Goal: Task Accomplishment & Management: Use online tool/utility

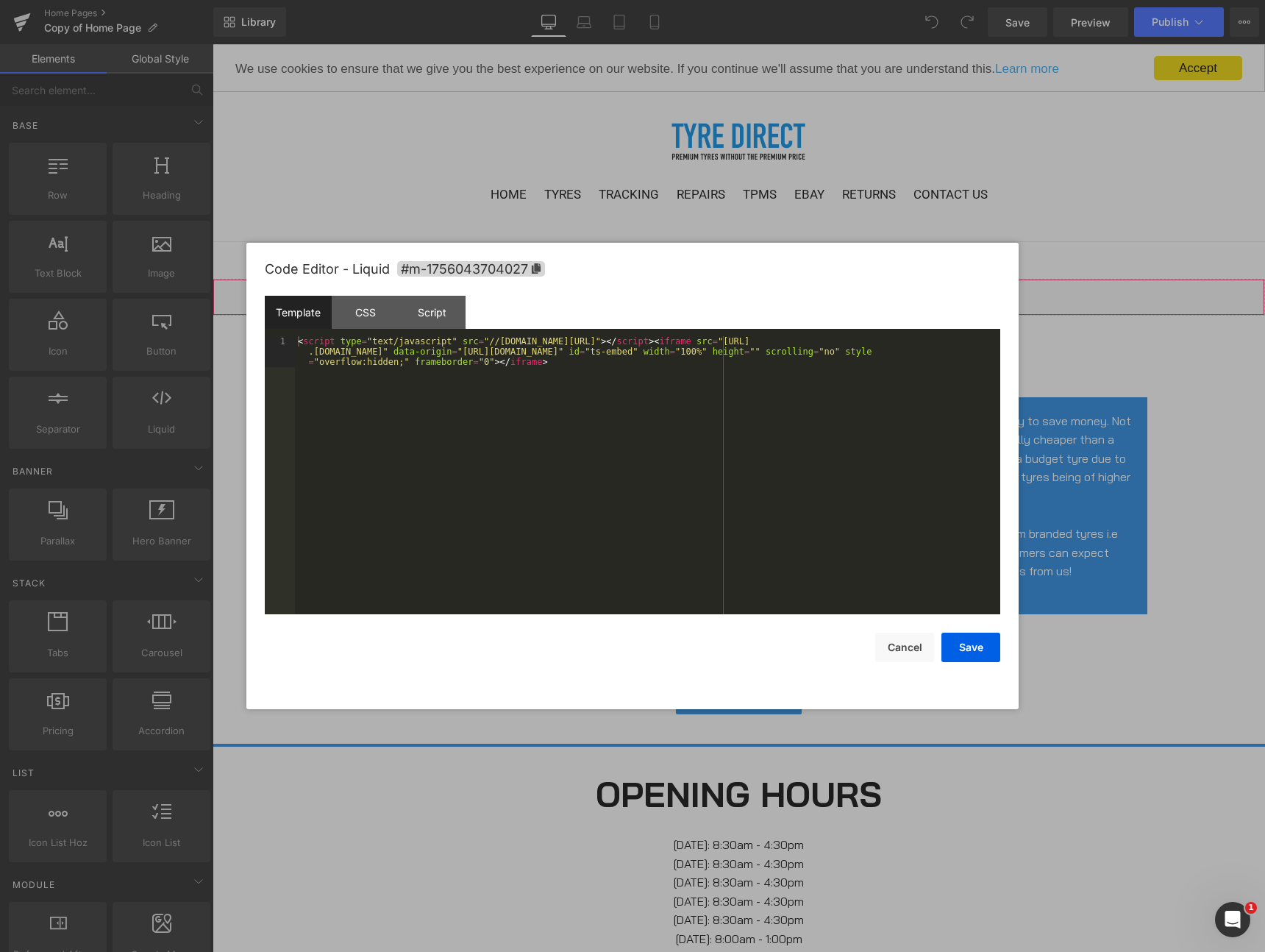
click at [763, 289] on div "Liquid" at bounding box center [739, 297] width 1053 height 37
click at [381, 378] on div "< script type = "text/javascript" src = "//tyre-direct-embed.tyresurf.co.uk/js/…" at bounding box center [648, 506] width 706 height 340
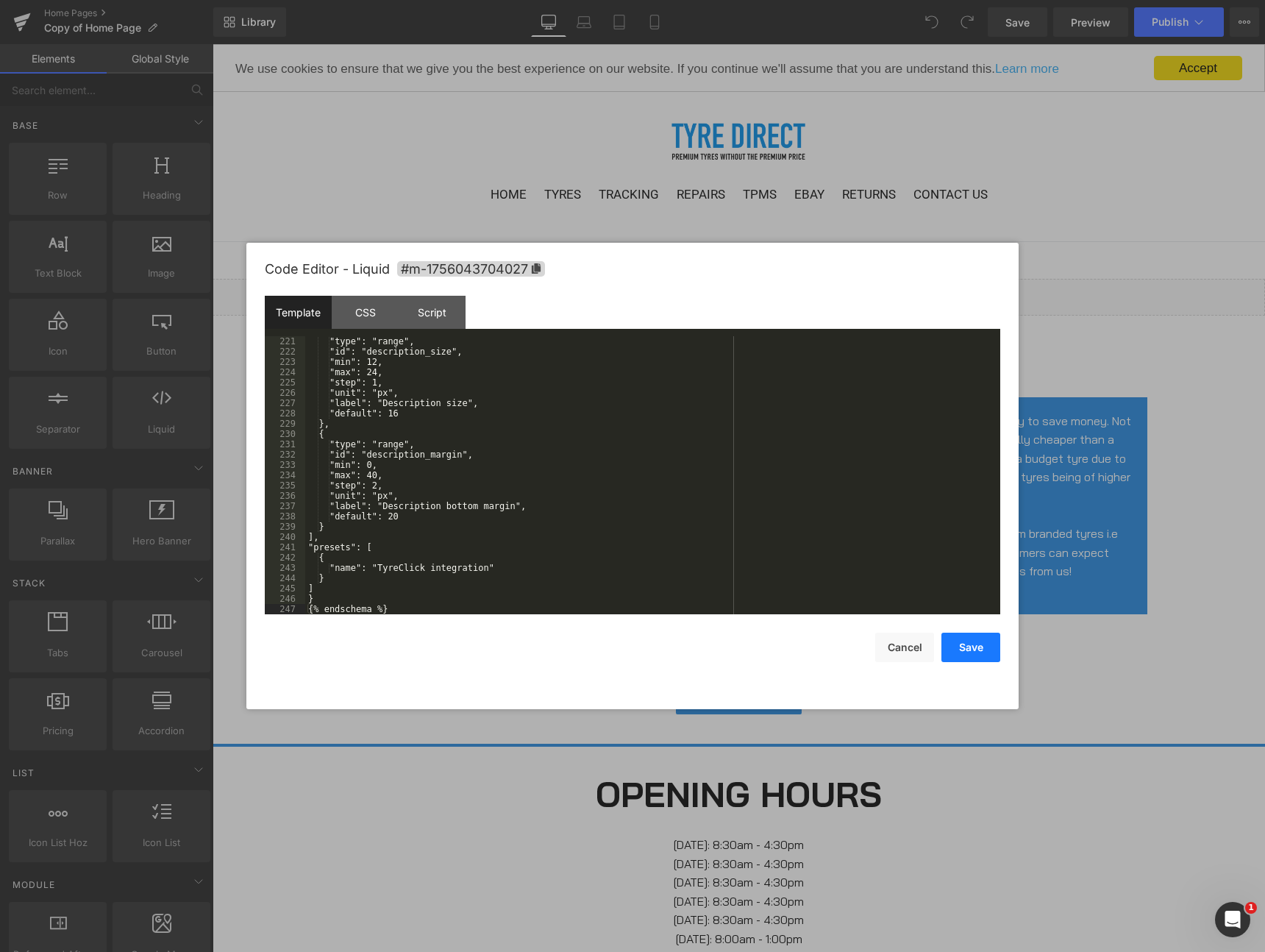
click at [987, 658] on button "Save" at bounding box center [970, 647] width 59 height 29
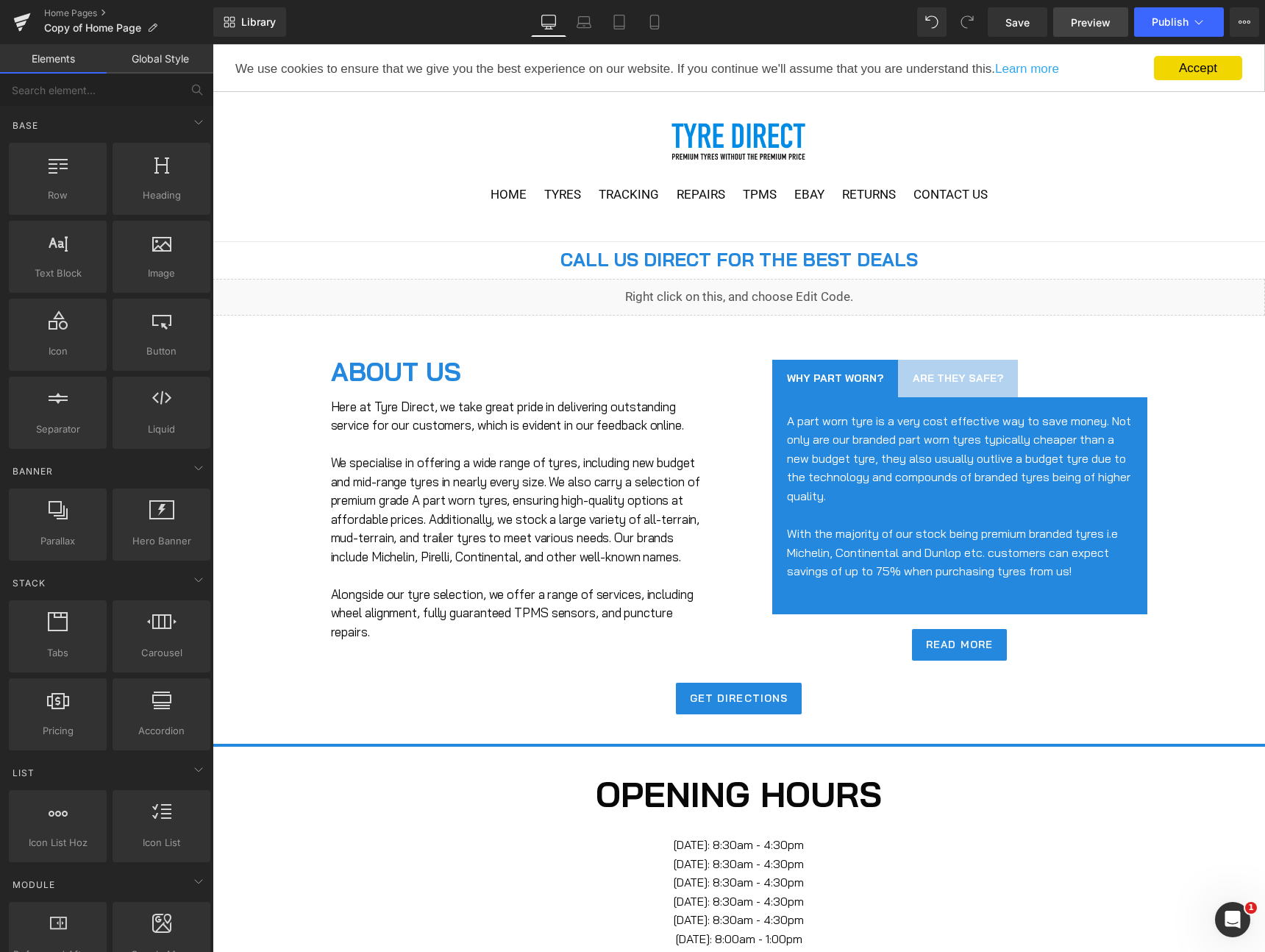
click at [1109, 26] on span "Preview" at bounding box center [1090, 22] width 40 height 15
click at [1012, 26] on span "Save" at bounding box center [1017, 22] width 24 height 15
click at [1076, 17] on span "Preview" at bounding box center [1090, 22] width 40 height 15
click at [927, 23] on icon at bounding box center [932, 22] width 14 height 14
click at [450, 197] on ul "HOME TYRES TRACKING REPAIRS TPMS EBAY RETURNS CONTACT US" at bounding box center [739, 204] width 1053 height 38
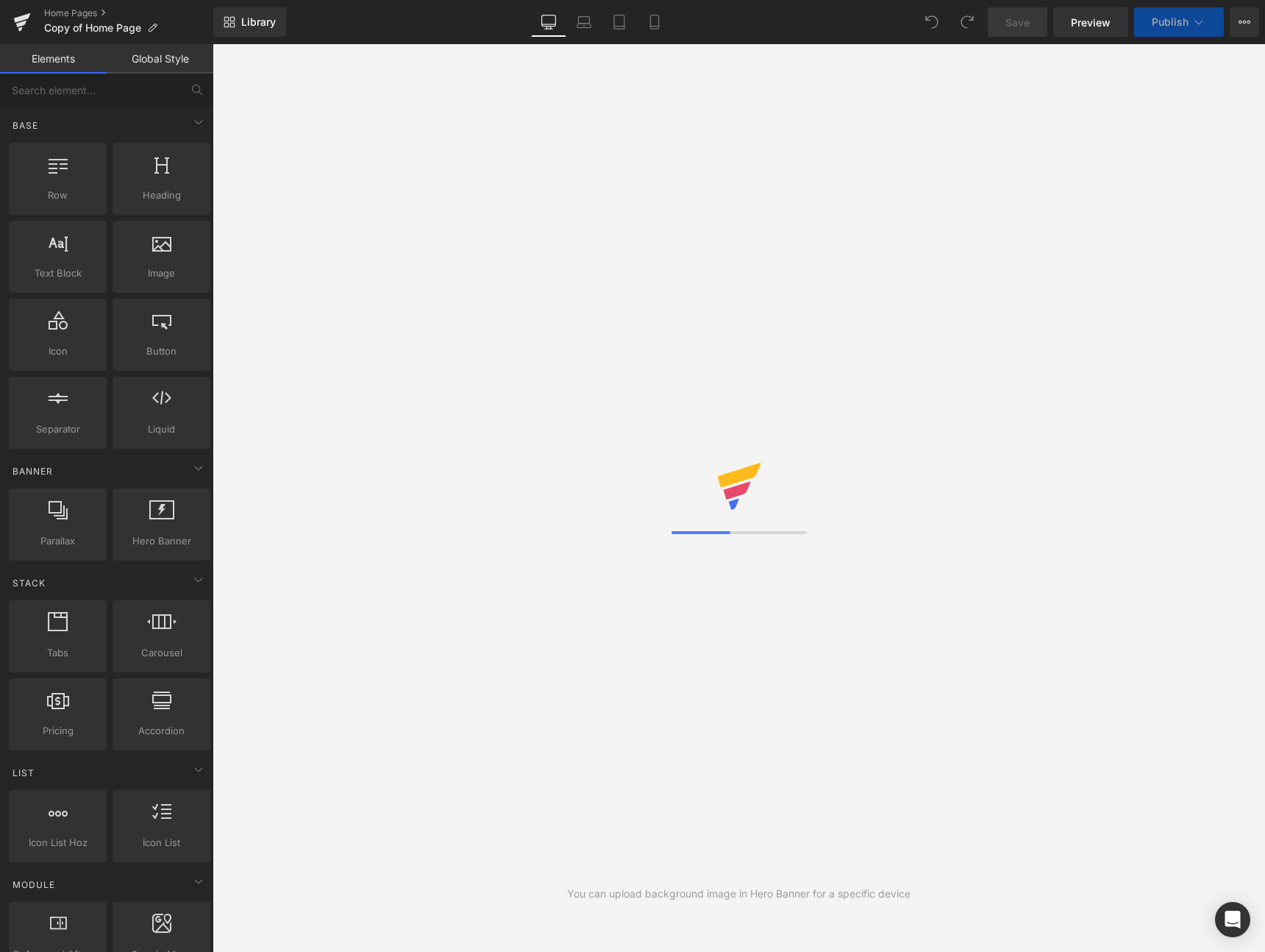
select select "205"
select select "55"
select select "16"
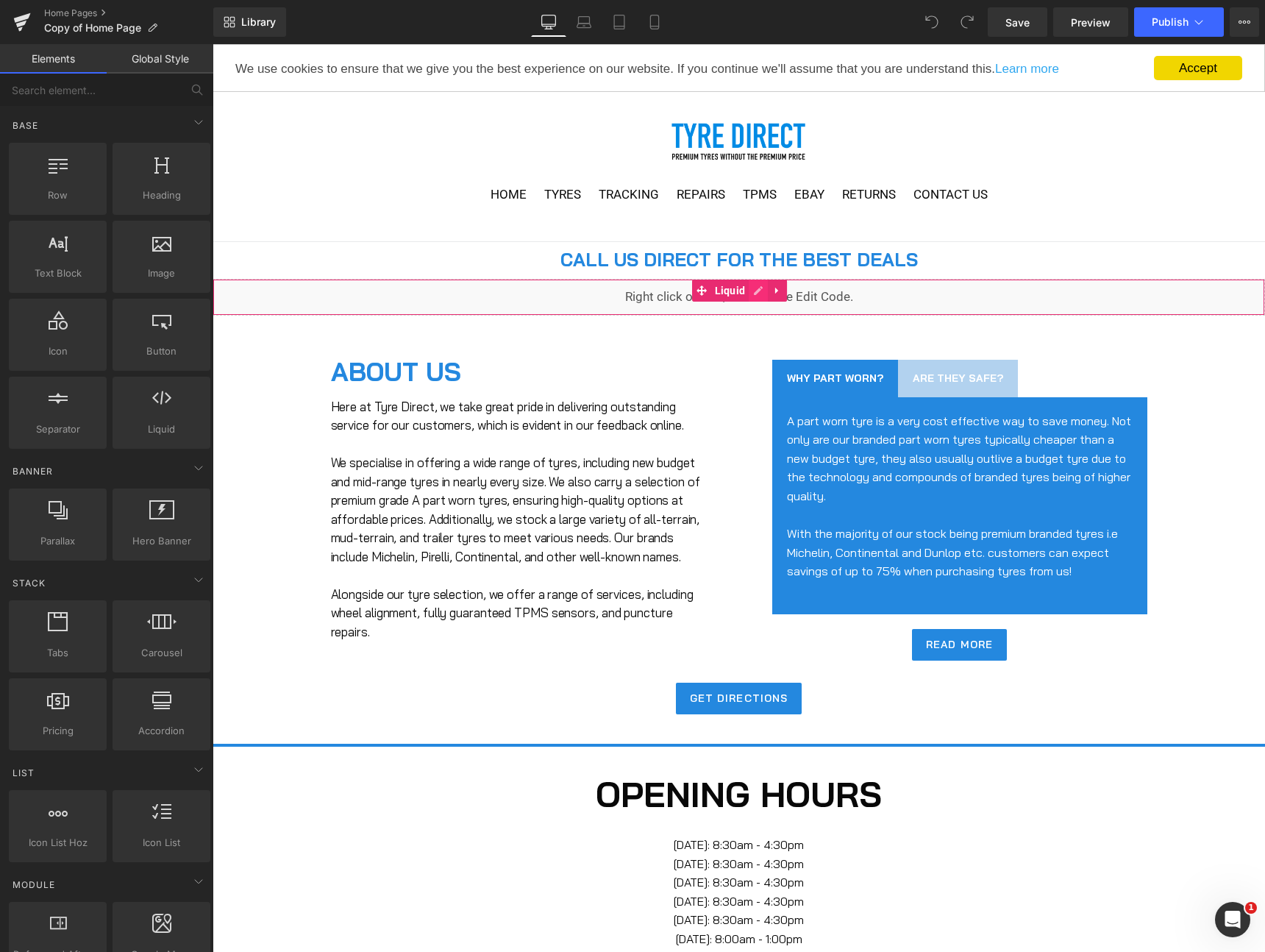
click at [756, 287] on div "Liquid" at bounding box center [739, 297] width 1053 height 37
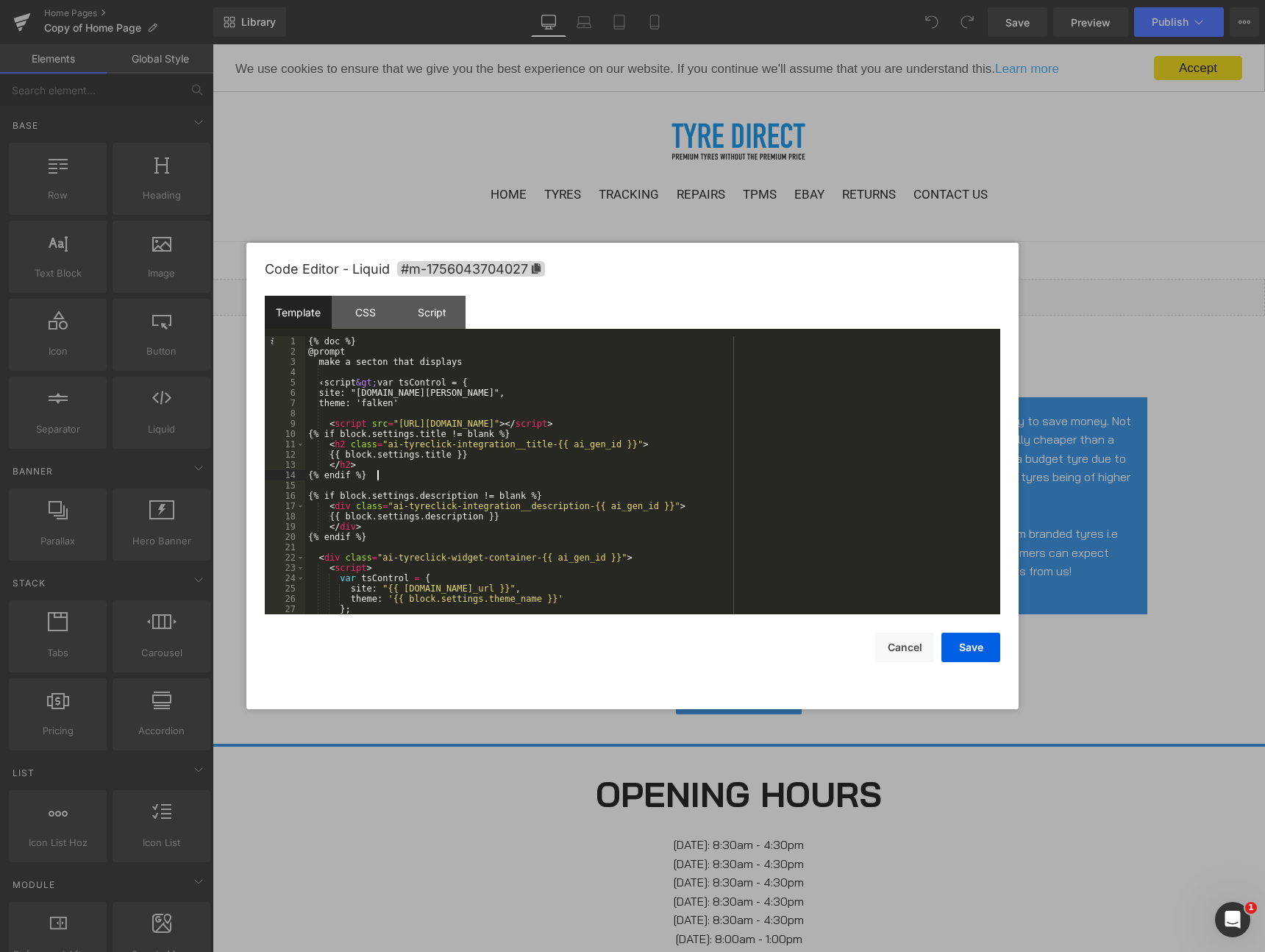
click at [492, 480] on div "{% doc %} @prompt make a secton that displays ‹script &gt; var tsControl = { si…" at bounding box center [650, 485] width 689 height 298
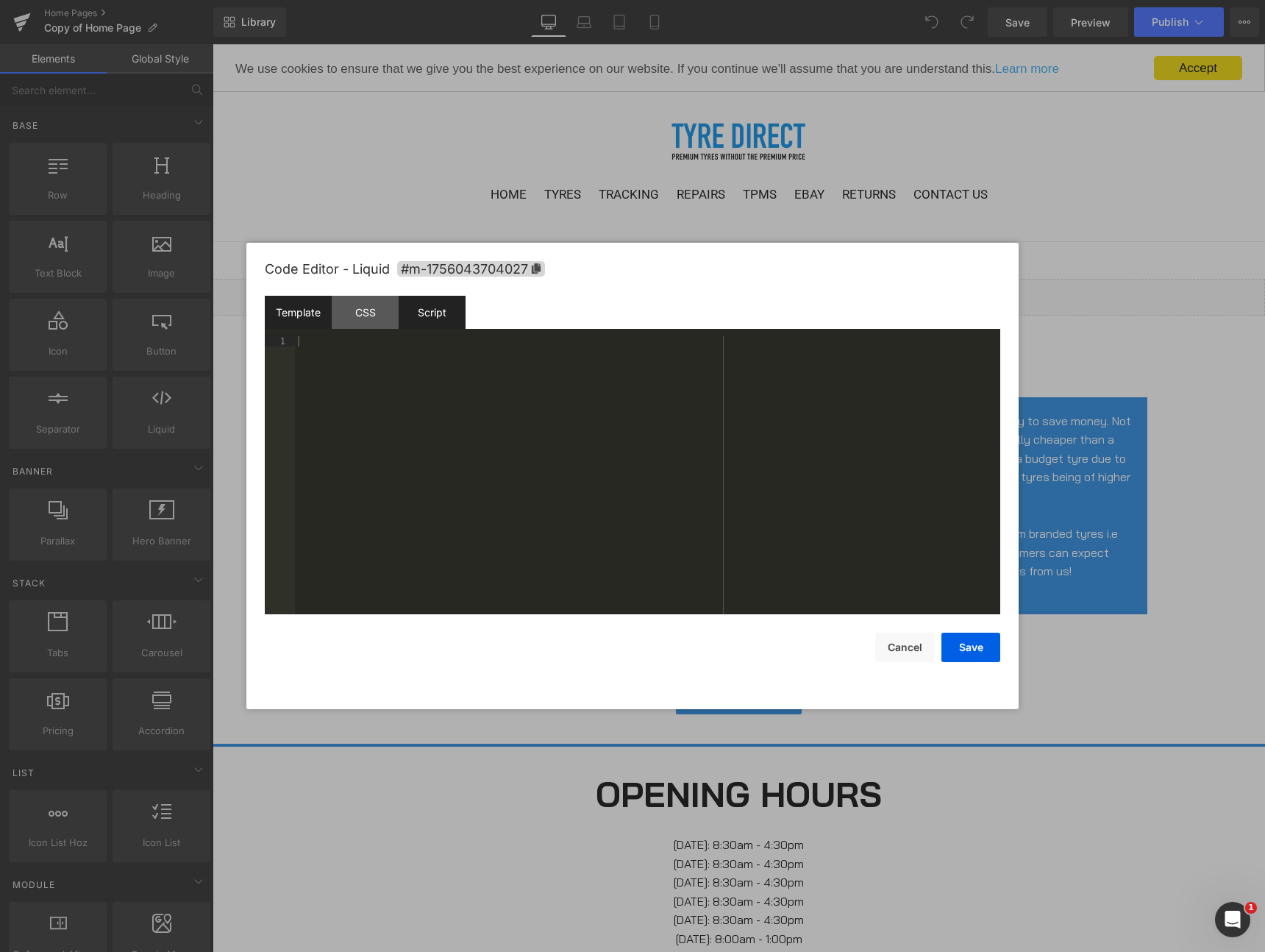
click at [418, 310] on div "Script" at bounding box center [432, 312] width 67 height 33
click at [393, 344] on div "< script type = "text/javascript" src = "//tyre-direct-embed.tyresurf.co.uk/js/…" at bounding box center [648, 485] width 706 height 298
click at [589, 490] on div "< script > var tsControl = { site : "www.skelton-in-cleveland-tyres.co.uk" , th…" at bounding box center [648, 485] width 706 height 298
click at [963, 642] on button "Save" at bounding box center [970, 647] width 59 height 29
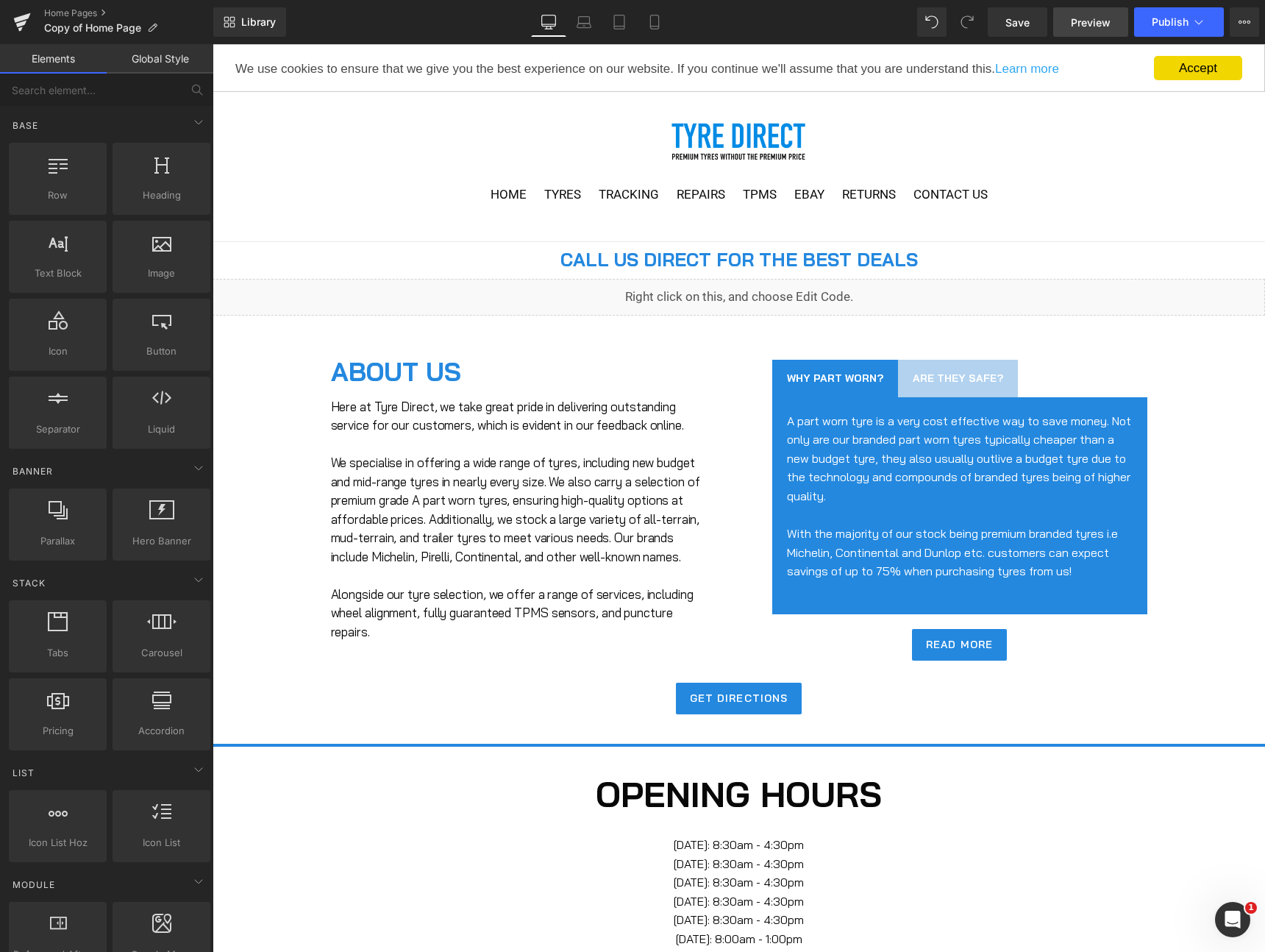
click at [1090, 27] on span "Preview" at bounding box center [1090, 22] width 40 height 15
click at [762, 292] on div "Liquid" at bounding box center [739, 297] width 1053 height 37
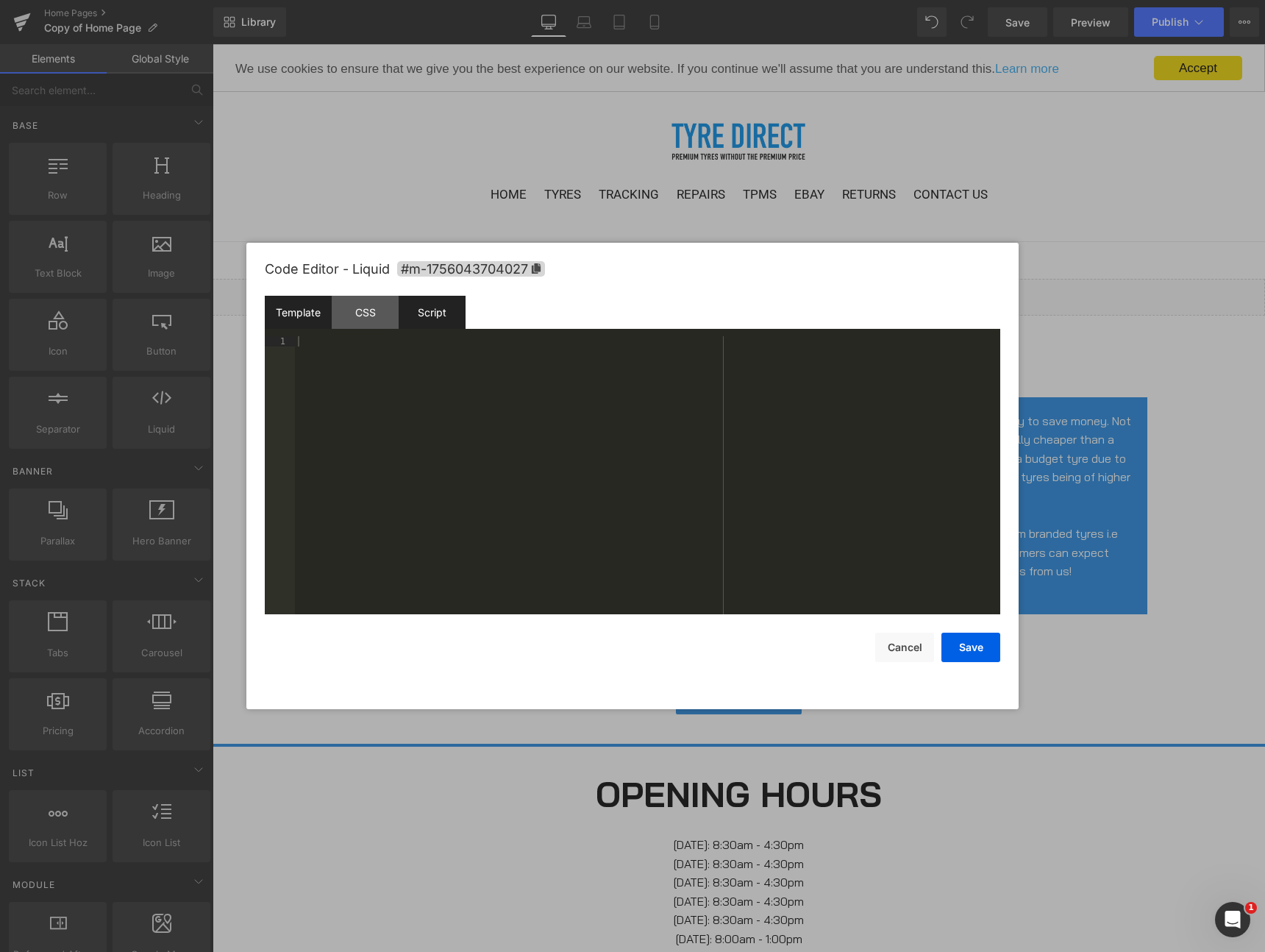
click at [428, 320] on div "Script" at bounding box center [432, 312] width 67 height 33
click at [325, 353] on div "< script > var tsControl = { site : "www.skelton-in-cleveland-tyres.co.uk" , th…" at bounding box center [648, 485] width 706 height 298
click at [283, 311] on div "Template" at bounding box center [297, 312] width 67 height 33
click at [409, 373] on div at bounding box center [648, 485] width 706 height 298
click at [971, 649] on button "Save" at bounding box center [970, 647] width 59 height 29
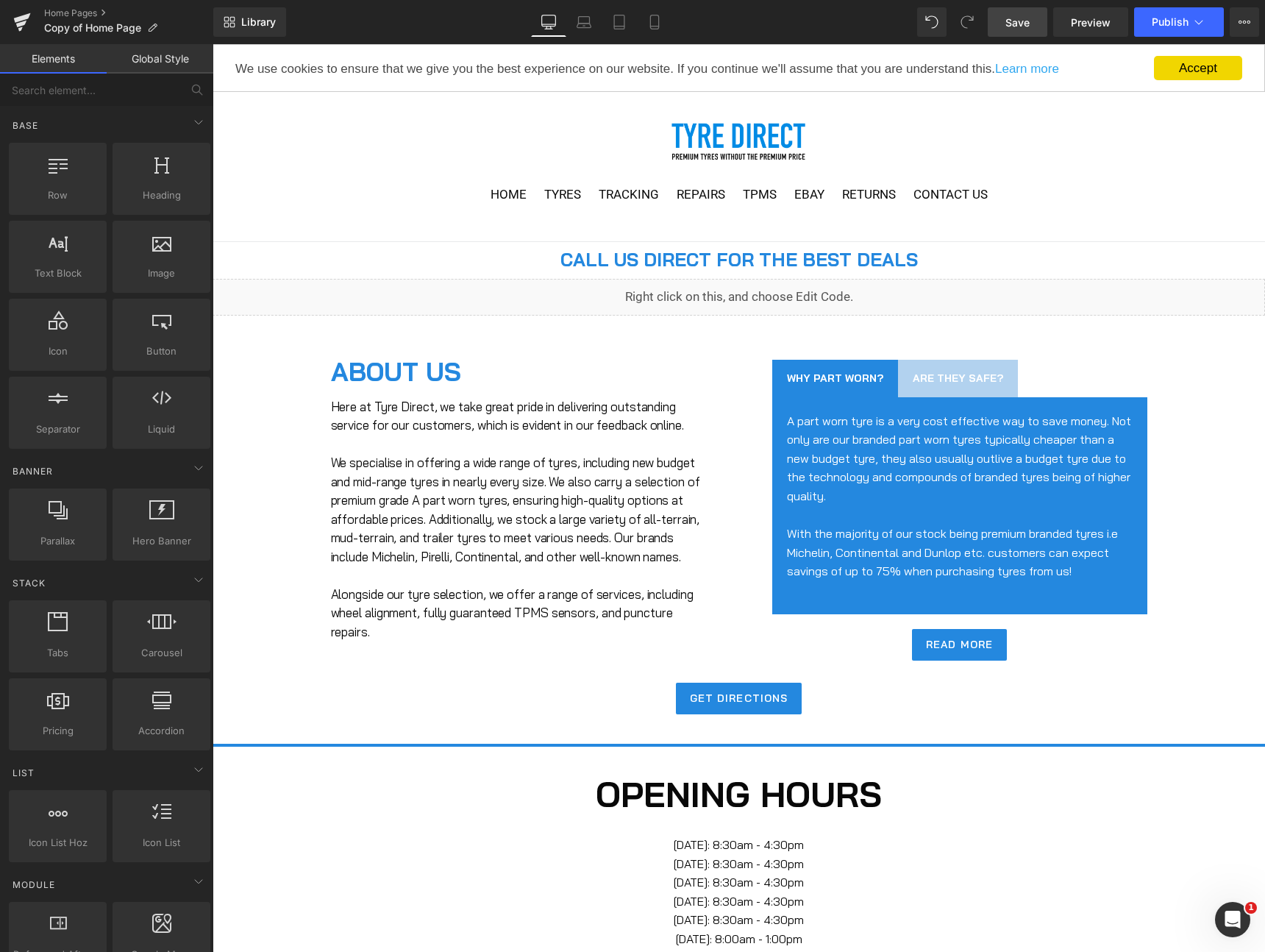
click at [1039, 17] on link "Save" at bounding box center [1018, 22] width 60 height 29
click at [1106, 24] on span "Preview" at bounding box center [1090, 22] width 40 height 15
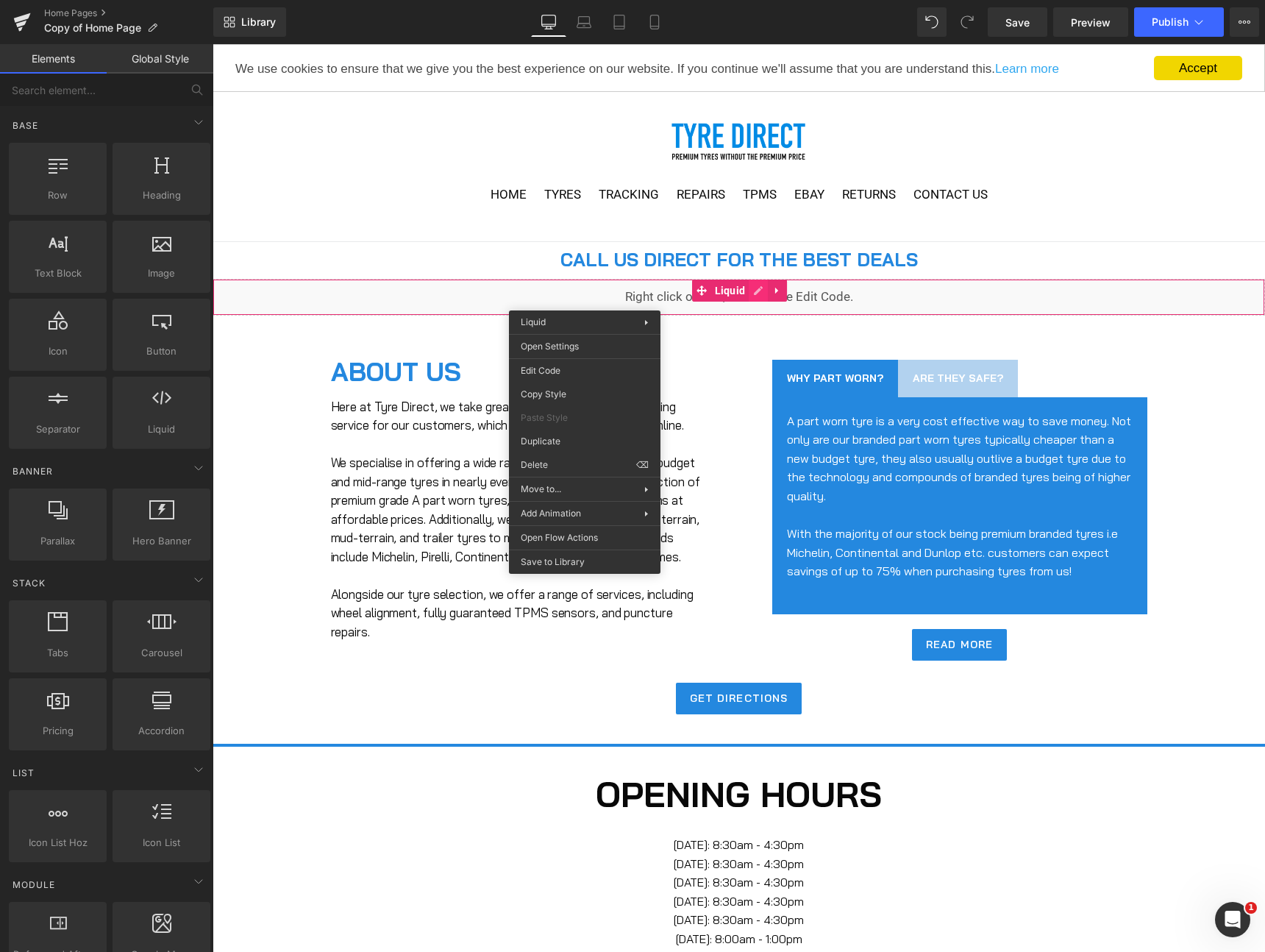
click at [762, 288] on icon at bounding box center [758, 290] width 9 height 9
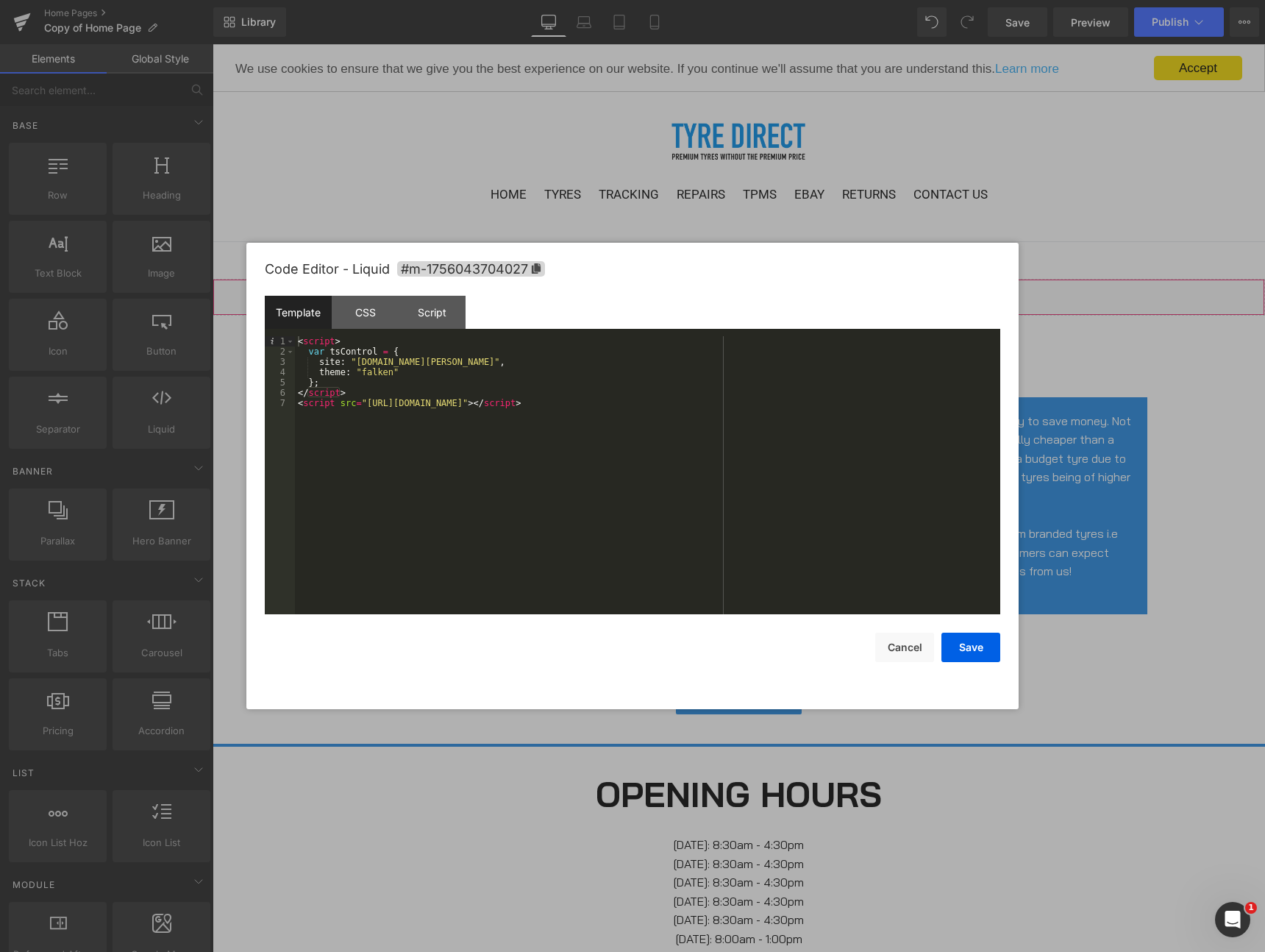
click at [412, 391] on div "< script > var tsControl = { site : "www.skelton-in-cleveland-tyres.co.uk" , th…" at bounding box center [648, 485] width 706 height 298
click at [456, 305] on div "Script" at bounding box center [432, 312] width 67 height 33
click at [415, 384] on div "< script > var tsControl = { site : "www.skelton-in-cleveland-tyres.co.uk" , th…" at bounding box center [648, 485] width 706 height 298
click at [318, 313] on div "Template" at bounding box center [297, 312] width 67 height 33
click at [399, 404] on div at bounding box center [648, 485] width 706 height 298
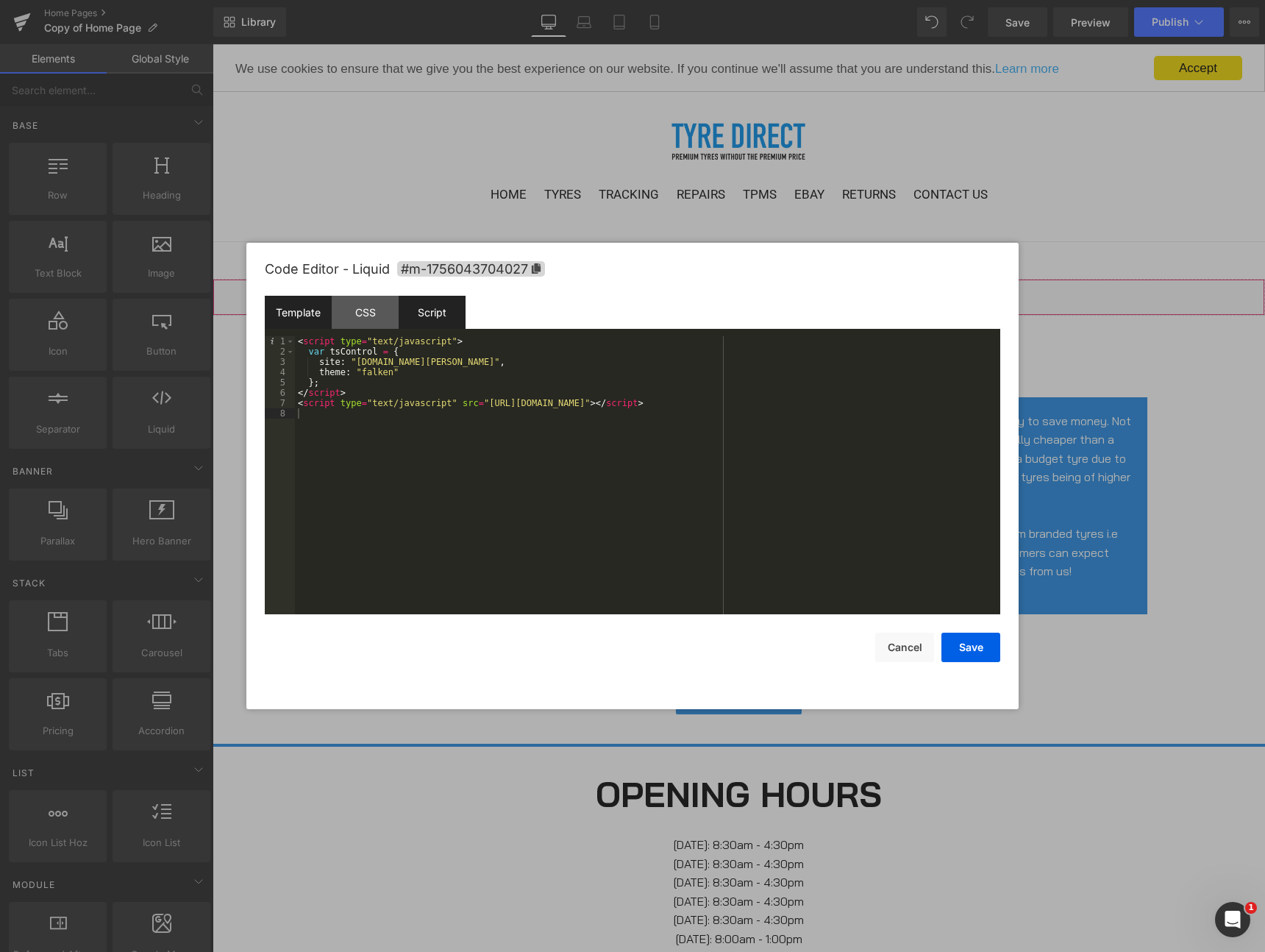
click at [431, 311] on div "Script" at bounding box center [432, 312] width 67 height 33
click at [444, 373] on div "< script type = "text/javascript" > var tsControl = { site : "www.skelton-in-cl…" at bounding box center [648, 485] width 706 height 298
click at [292, 298] on div "Template" at bounding box center [297, 312] width 67 height 33
click at [459, 471] on div "< script type = "text/javascript" > var tsControl = { site : "www.skelton-in-cl…" at bounding box center [648, 485] width 706 height 298
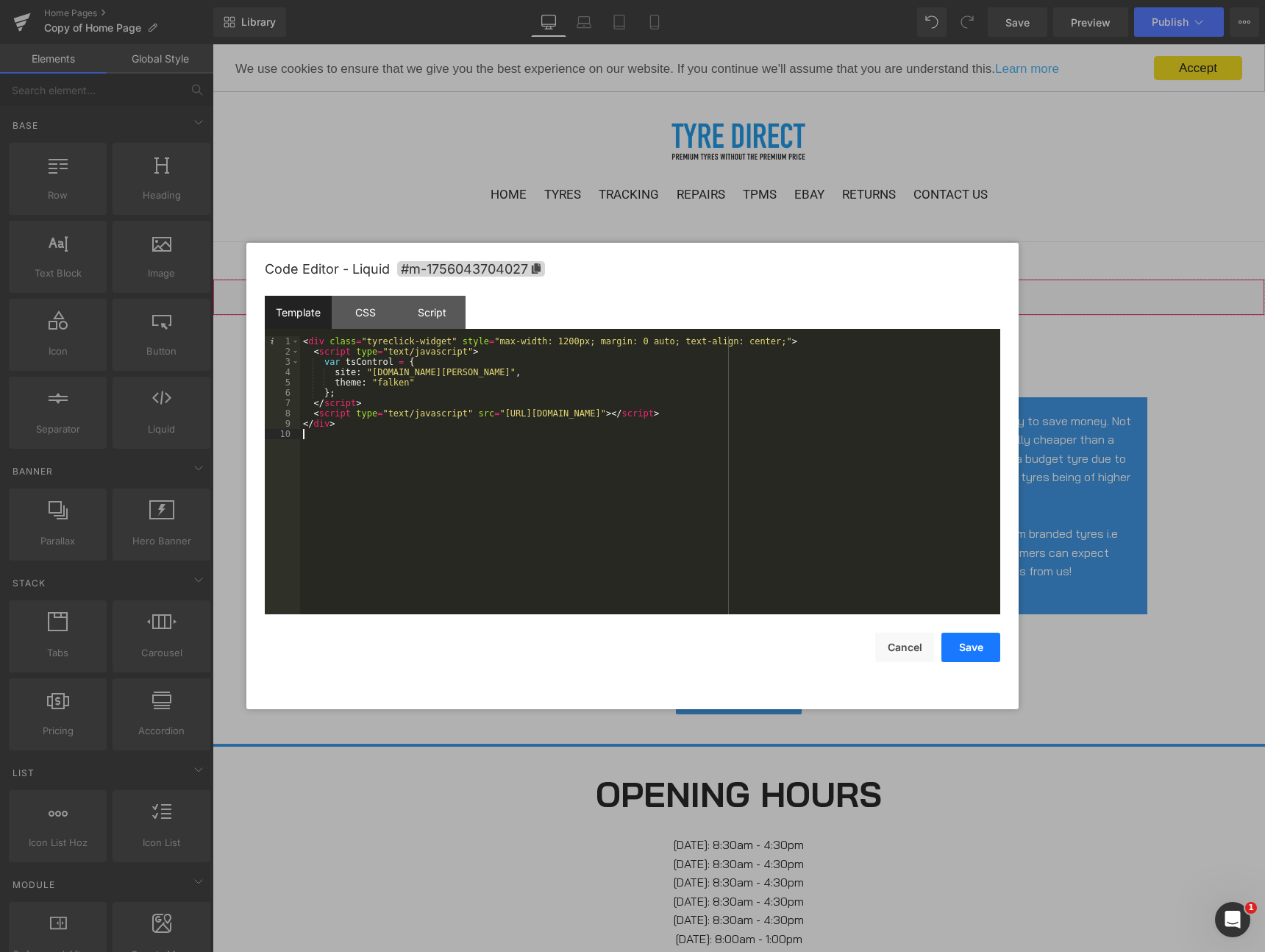
click at [989, 654] on button "Save" at bounding box center [970, 647] width 59 height 29
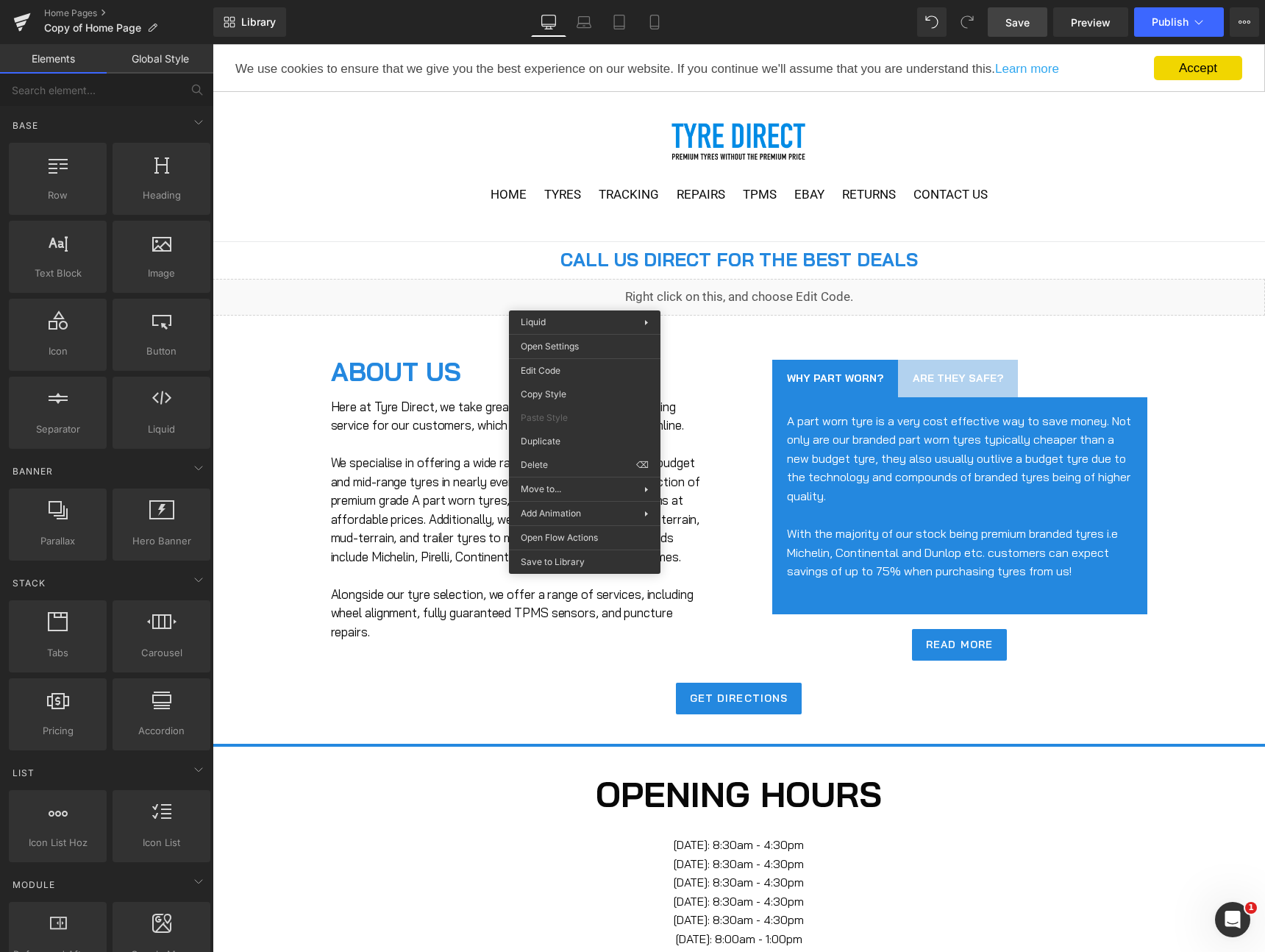
click at [1018, 15] on span "Save" at bounding box center [1017, 22] width 24 height 15
click at [1084, 26] on span "Preview" at bounding box center [1090, 22] width 40 height 15
click at [526, 290] on div "Liquid" at bounding box center [739, 297] width 1053 height 37
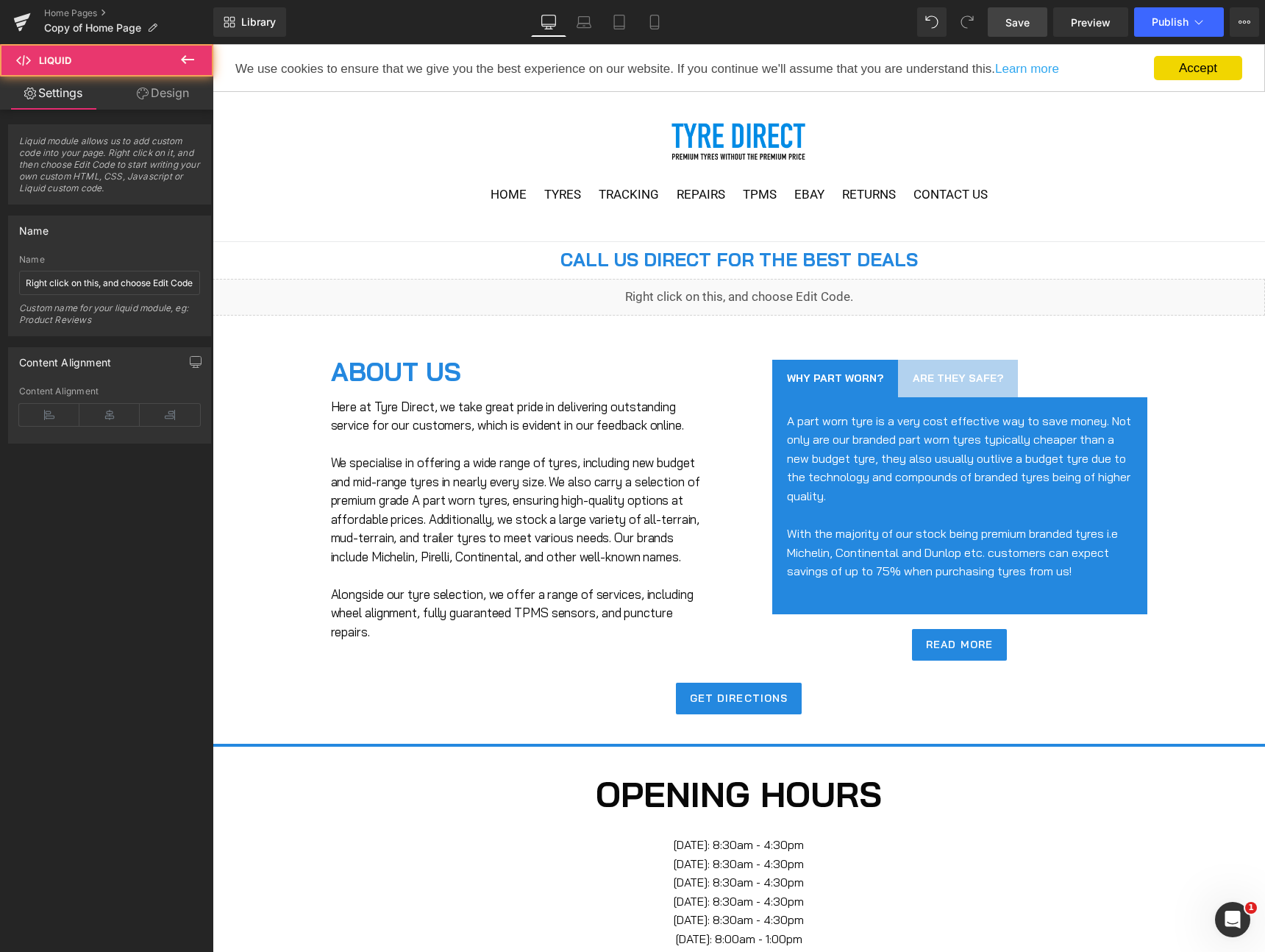
click at [735, 304] on div "Liquid" at bounding box center [739, 297] width 1053 height 37
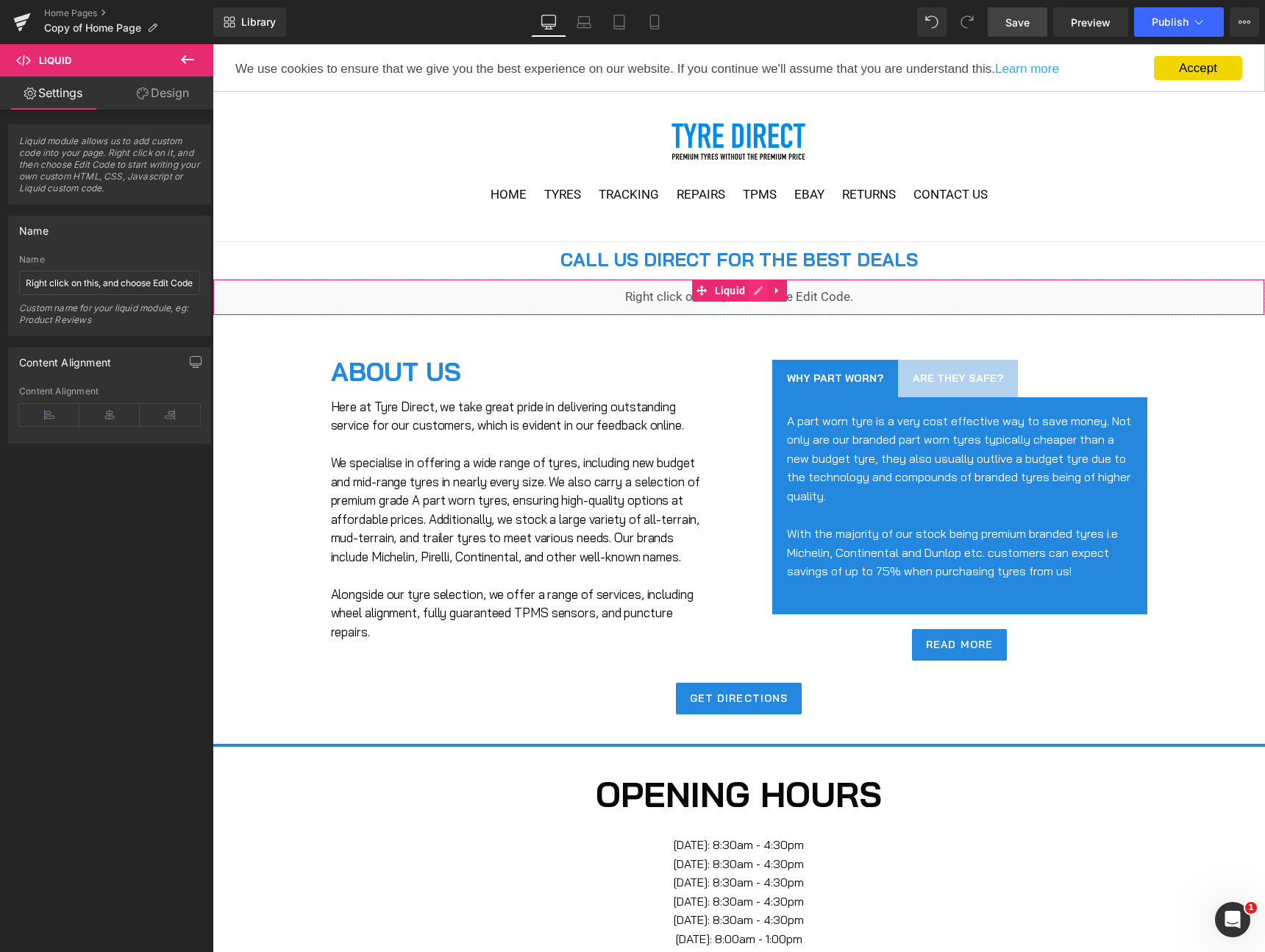
click at [763, 290] on div "Liquid" at bounding box center [739, 297] width 1053 height 37
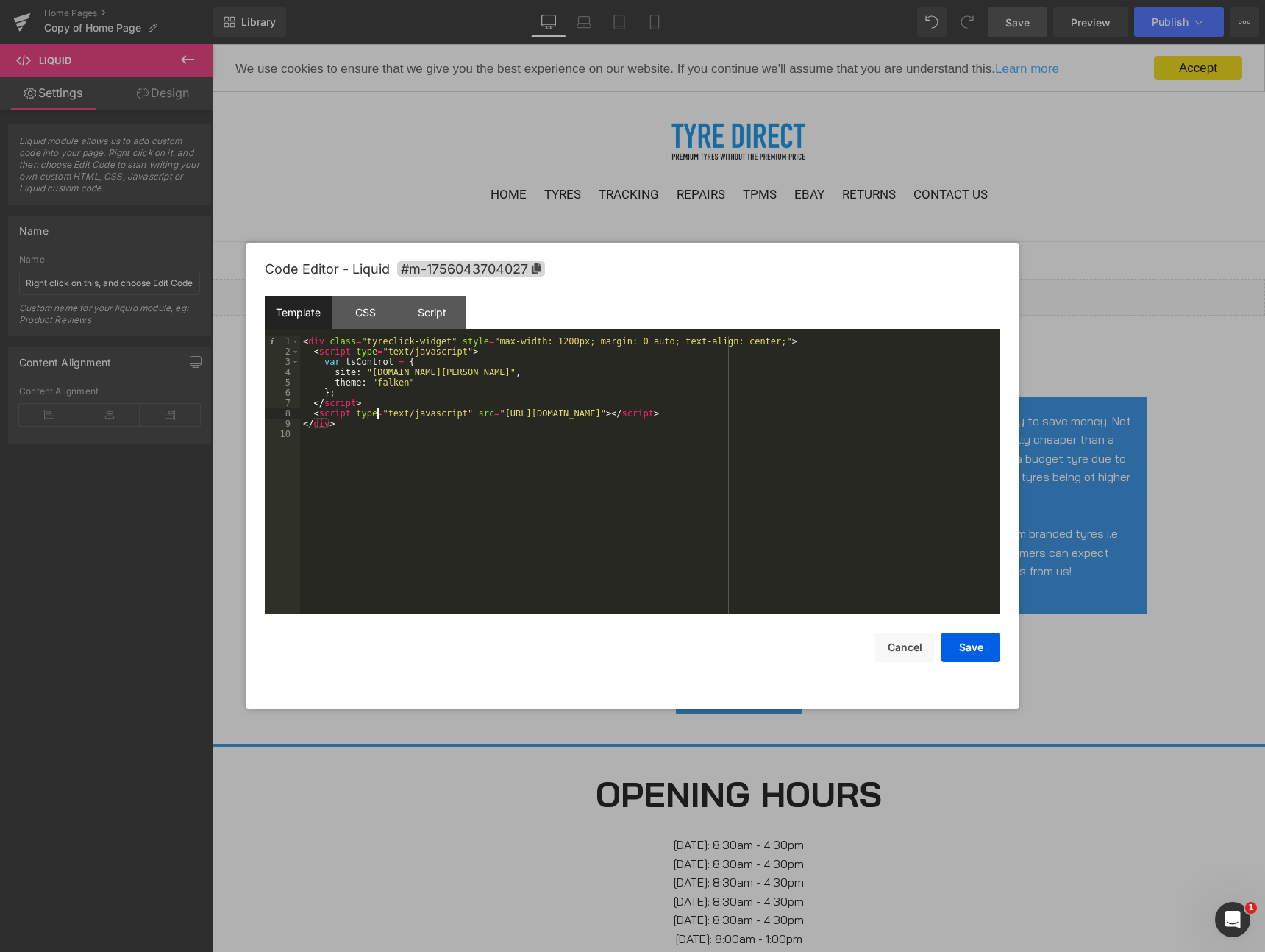
click at [376, 409] on div "< div class = "tyreclick-widget" style = "max-width: 1200px; margin: 0 auto; te…" at bounding box center [650, 485] width 700 height 298
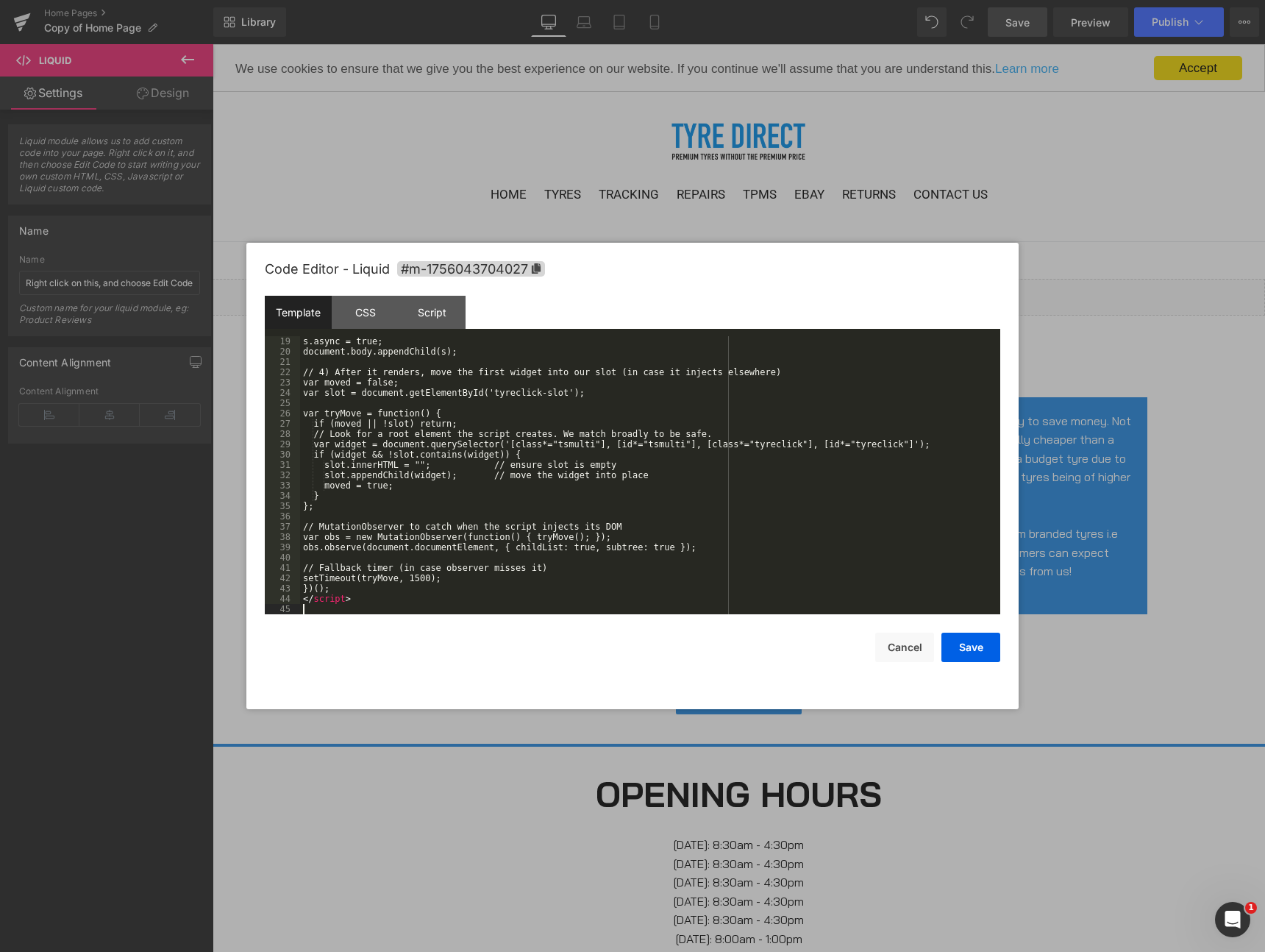
scroll to position [185, 0]
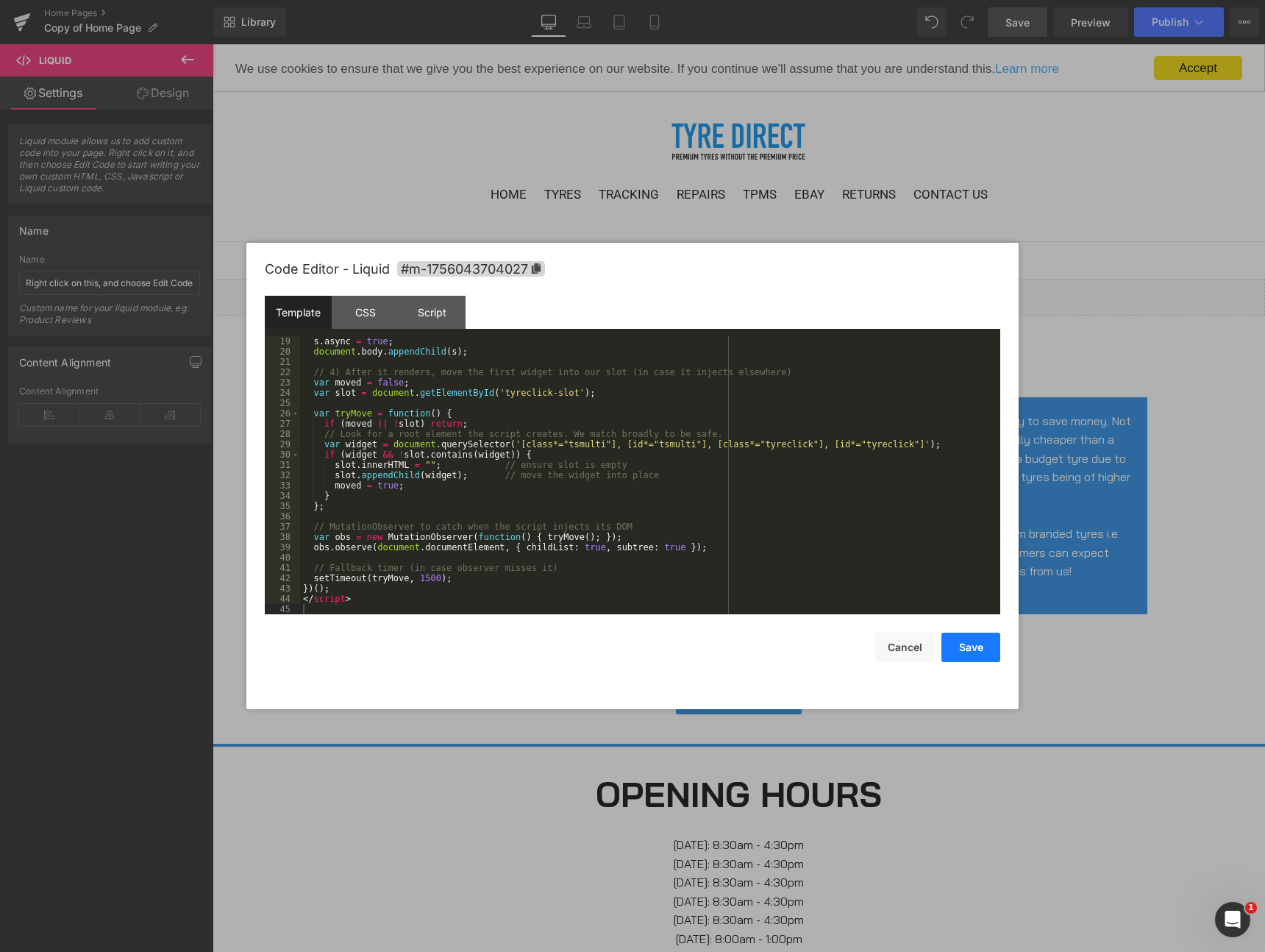
click at [985, 647] on button "Save" at bounding box center [970, 647] width 59 height 29
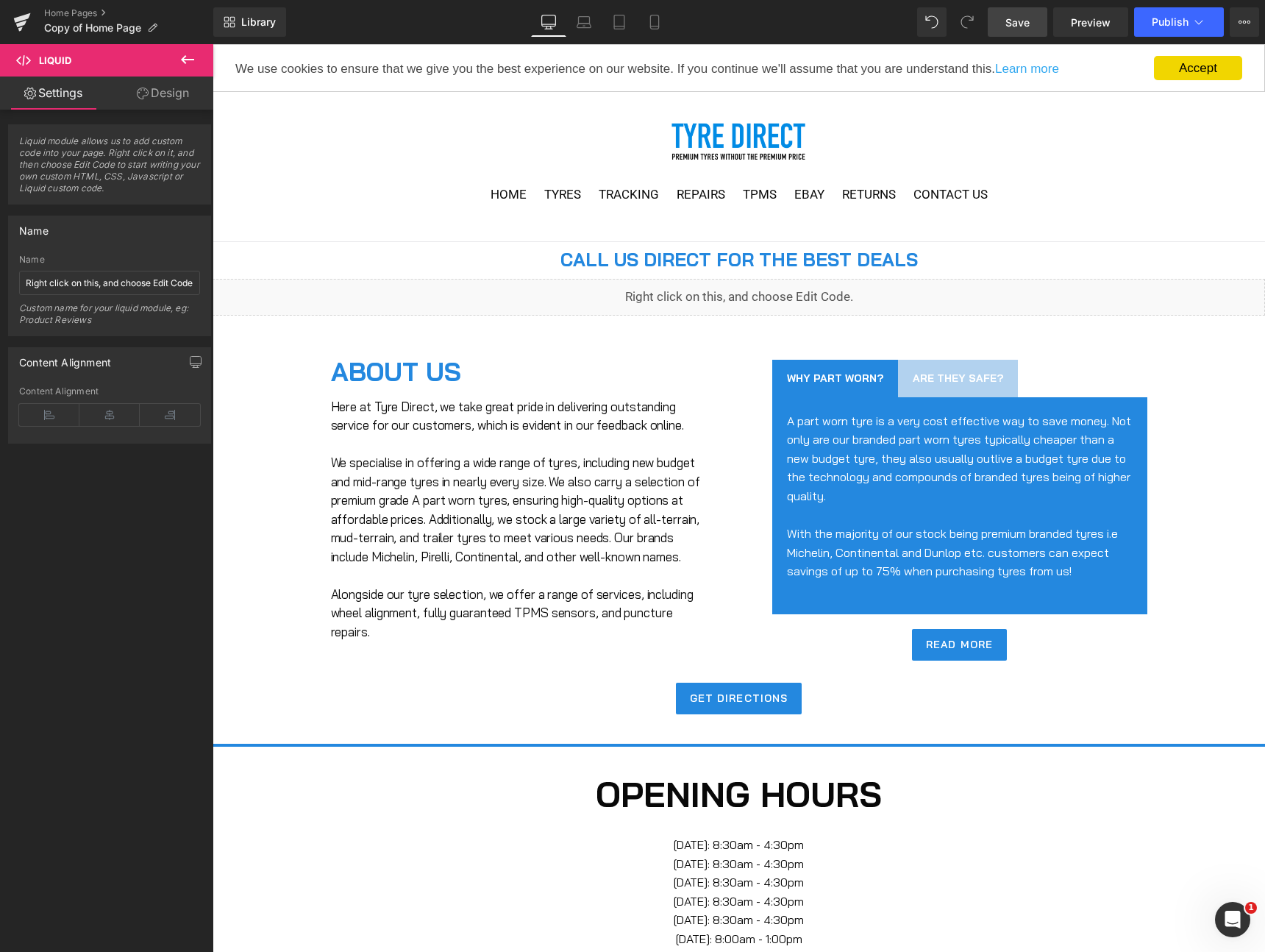
click at [1026, 14] on span "Save" at bounding box center [1017, 22] width 24 height 15
click at [1093, 20] on span "Preview" at bounding box center [1090, 22] width 40 height 15
click at [88, 11] on link "Home Pages" at bounding box center [128, 14] width 169 height 12
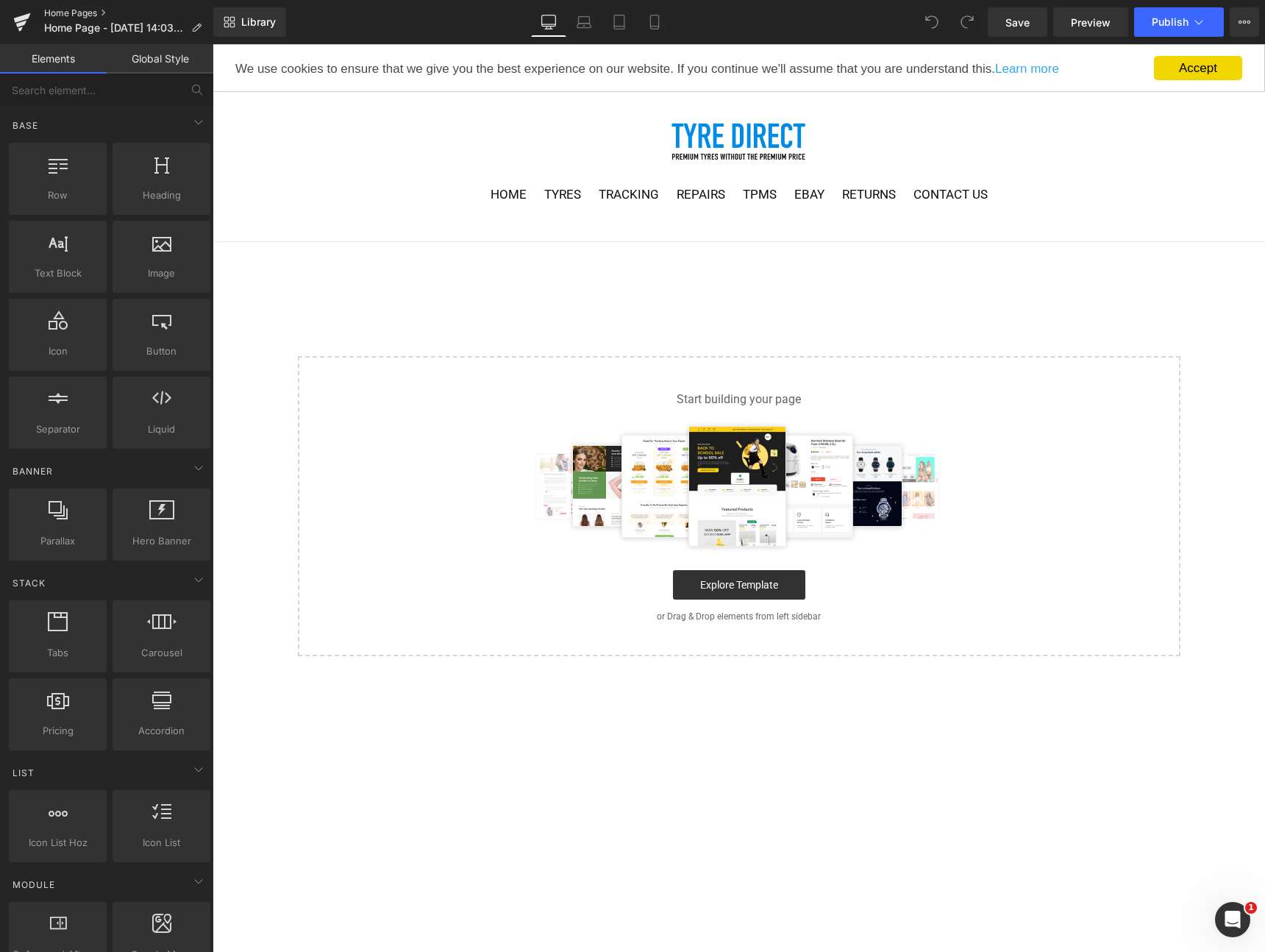
click at [98, 11] on link "Home Pages" at bounding box center [128, 14] width 169 height 12
